Goal: Transaction & Acquisition: Purchase product/service

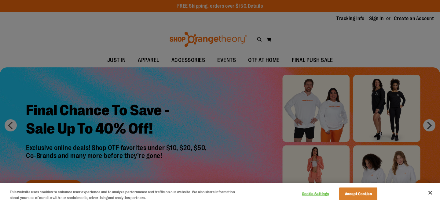
click at [197, 127] on div at bounding box center [220, 102] width 440 height 204
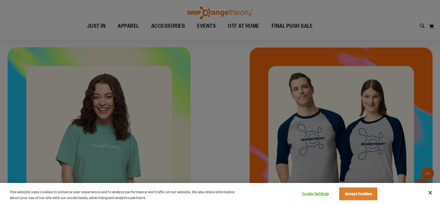
scroll to position [176, 0]
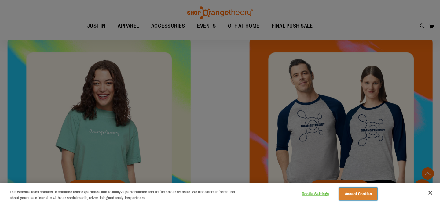
click at [345, 195] on button "Accept Cookies" at bounding box center [358, 194] width 38 height 13
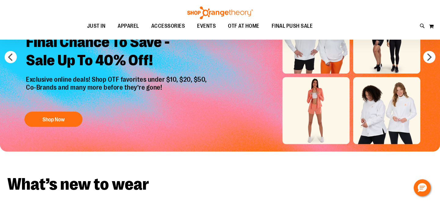
scroll to position [1, 0]
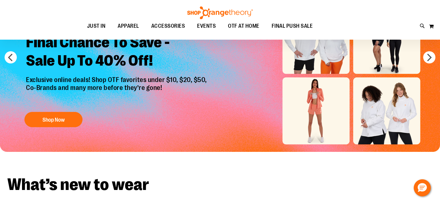
click at [319, 114] on img "Slide 1 of 6" at bounding box center [220, 75] width 440 height 153
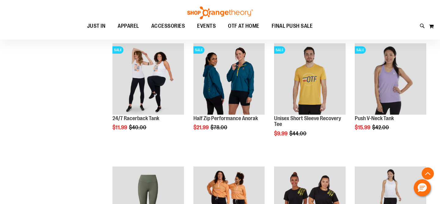
scroll to position [266, 0]
